Goal: Information Seeking & Learning: Learn about a topic

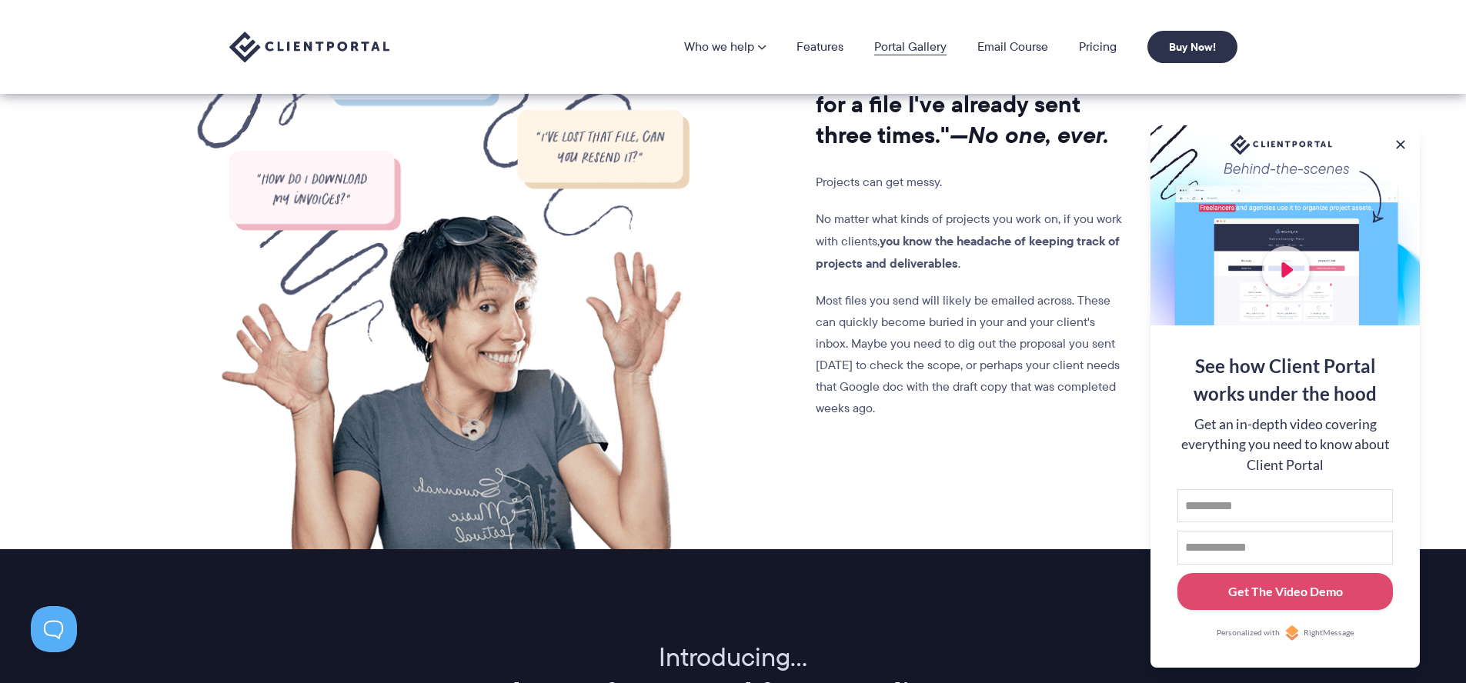
scroll to position [971, 0]
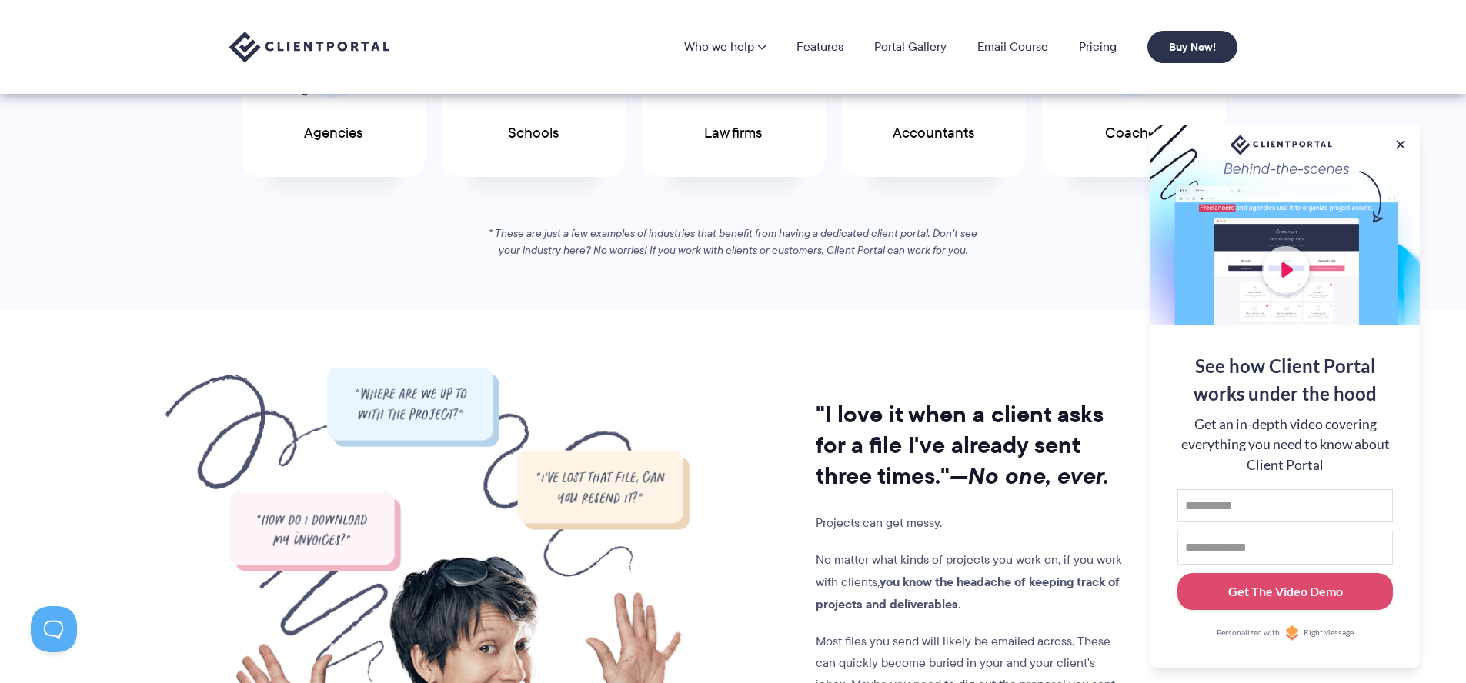
click at [1099, 49] on link "Pricing" at bounding box center [1098, 47] width 38 height 12
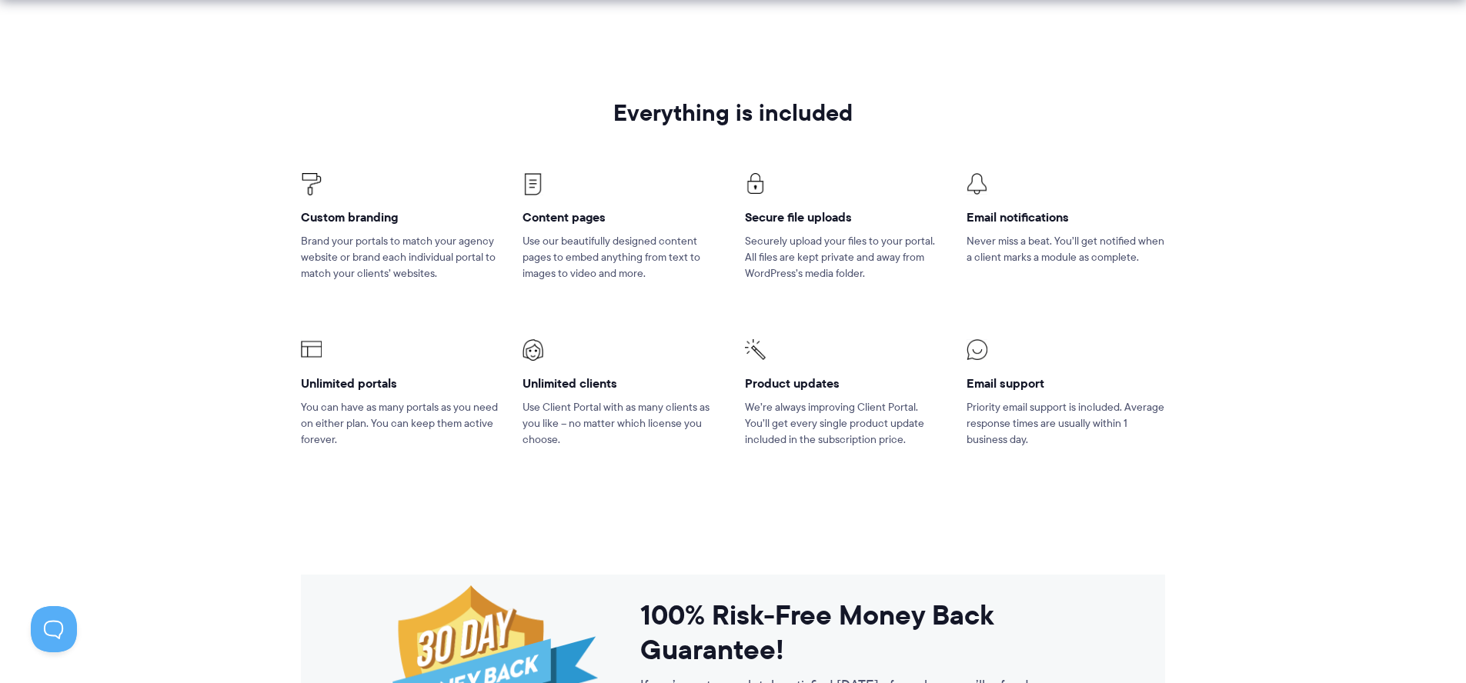
scroll to position [966, 0]
